Goal: Navigation & Orientation: Find specific page/section

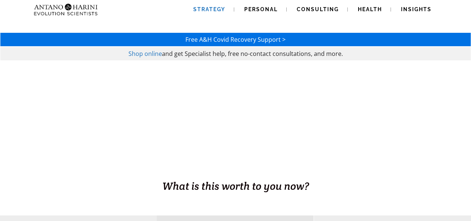
click at [216, 9] on span "Strategy" at bounding box center [209, 9] width 32 height 6
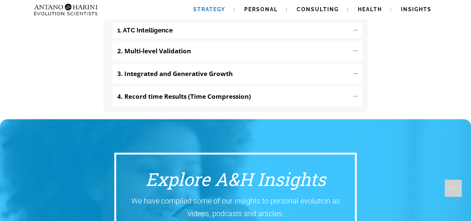
scroll to position [1133, 0]
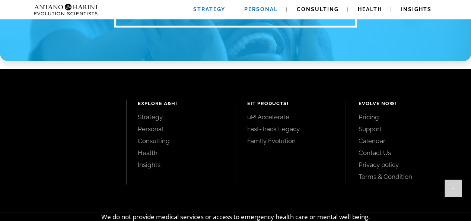
click at [266, 9] on span "Personal" at bounding box center [261, 9] width 34 height 6
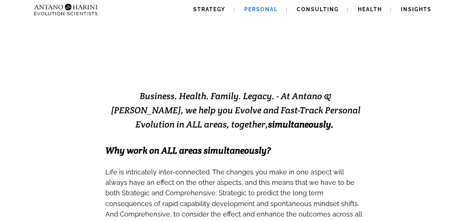
scroll to position [101, 0]
